Goal: Transaction & Acquisition: Purchase product/service

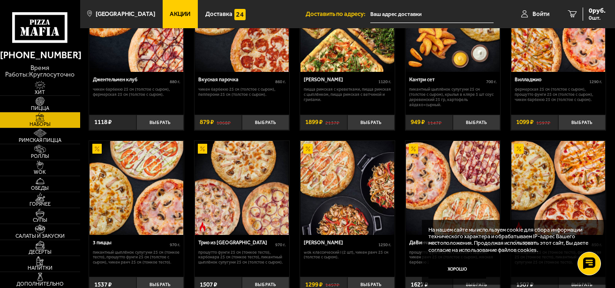
scroll to position [94, 0]
click at [206, 15] on span "Доставка" at bounding box center [218, 14] width 27 height 6
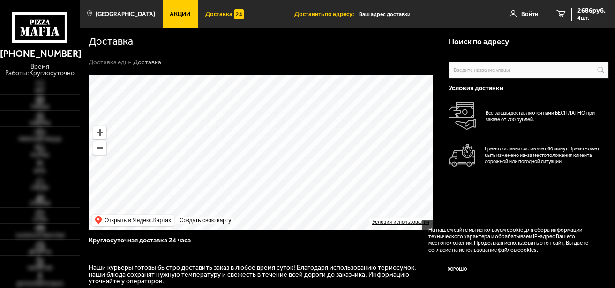
click at [209, 13] on span "Доставка" at bounding box center [218, 14] width 27 height 6
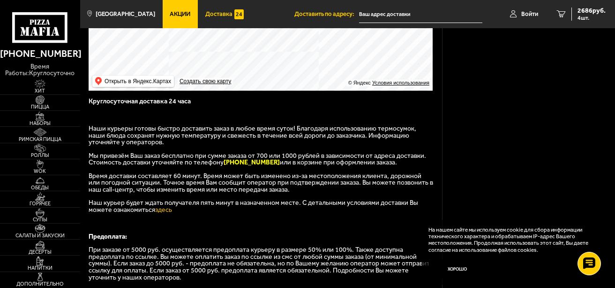
scroll to position [141, 0]
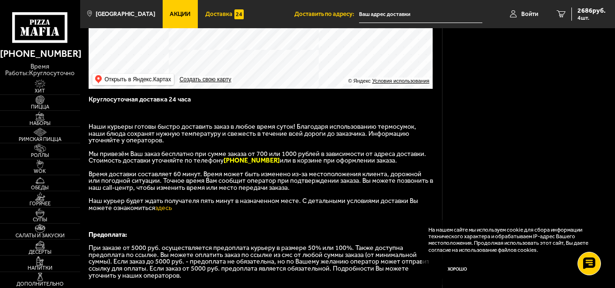
click at [211, 15] on span "Доставка" at bounding box center [218, 14] width 27 height 6
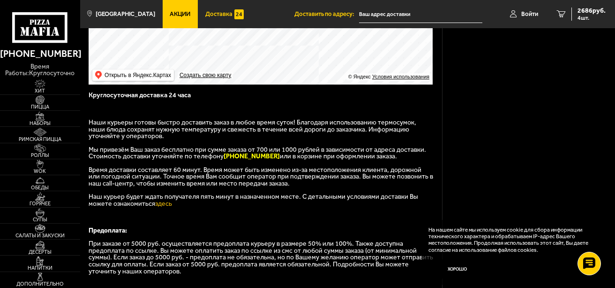
scroll to position [188, 0]
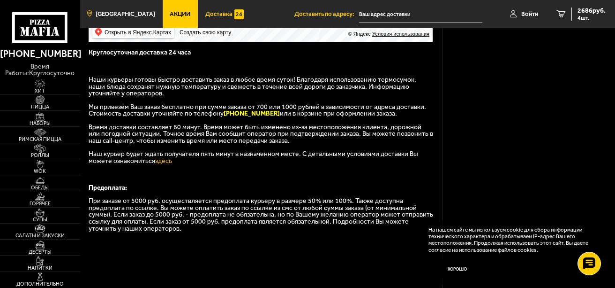
click at [125, 10] on link "[GEOGRAPHIC_DATA]" at bounding box center [121, 14] width 83 height 28
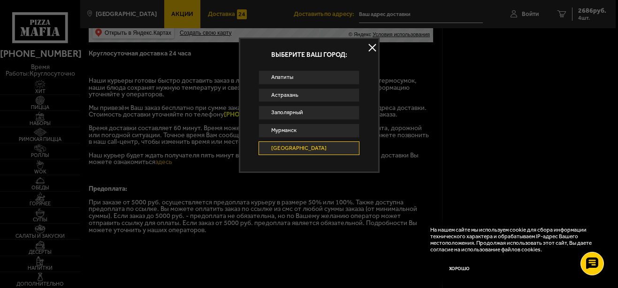
click at [370, 42] on button at bounding box center [372, 48] width 14 height 14
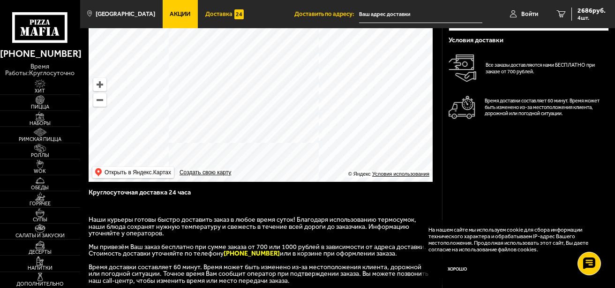
scroll to position [0, 0]
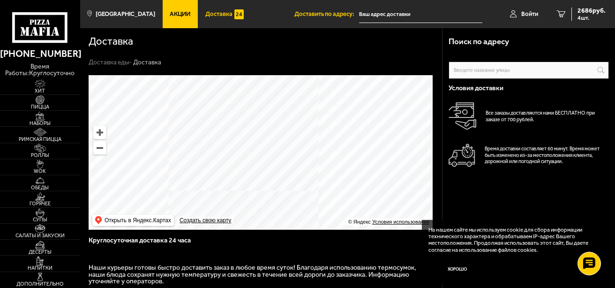
click at [213, 15] on span "Доставка" at bounding box center [218, 14] width 27 height 6
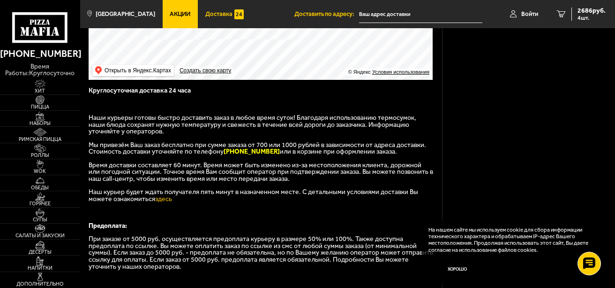
scroll to position [132, 0]
